Goal: Find specific page/section: Find specific page/section

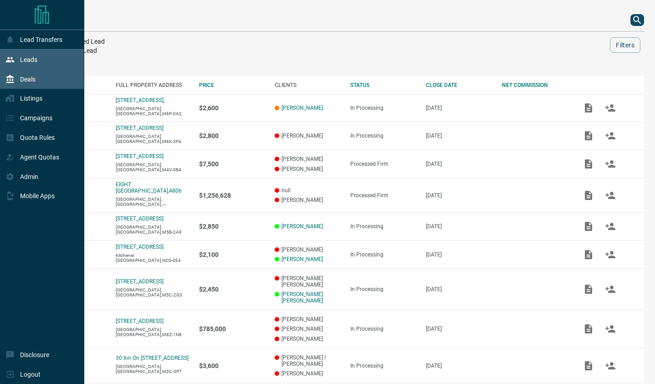
click at [35, 58] on p "Leads" at bounding box center [28, 59] width 17 height 7
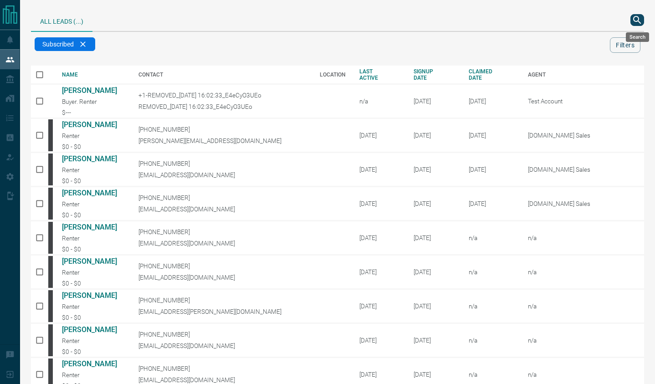
click at [636, 15] on icon "search button" at bounding box center [636, 20] width 11 height 11
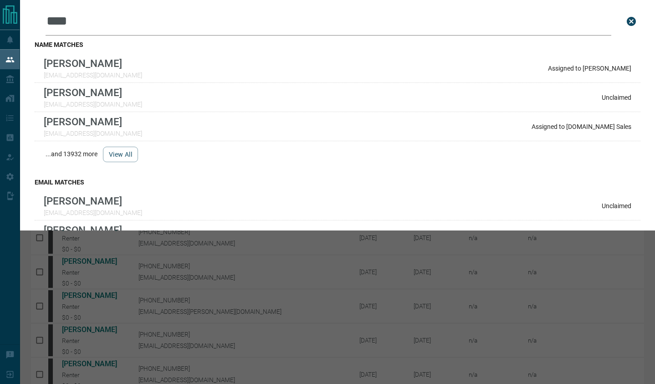
type input "********"
